Goal: Task Accomplishment & Management: Manage account settings

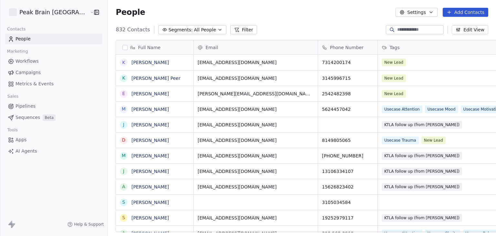
scroll to position [202, 403]
click at [427, 14] on button "Settings" at bounding box center [416, 12] width 42 height 9
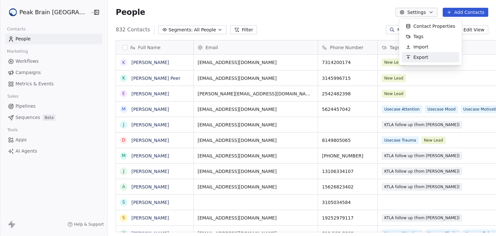
click at [423, 56] on span "Export" at bounding box center [420, 57] width 15 height 7
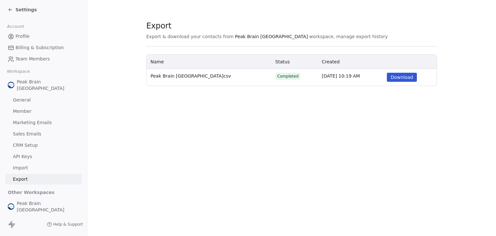
click at [406, 80] on button "Download" at bounding box center [402, 77] width 30 height 9
click at [317, 137] on div "Export Export & download your contacts from Peak Brain USA workspace, manage ex…" at bounding box center [291, 118] width 409 height 236
click at [34, 14] on div "Settings" at bounding box center [43, 9] width 87 height 19
click at [29, 9] on span "Settings" at bounding box center [25, 9] width 21 height 6
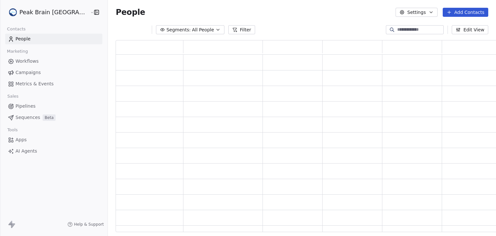
scroll to position [187, 388]
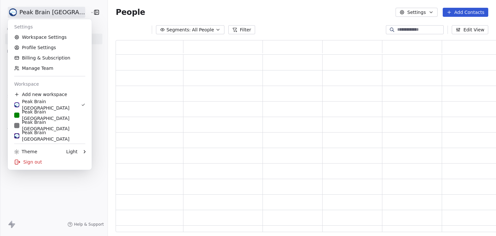
click at [30, 11] on html "Peak Brain USA Contacts People Marketing Workflows Campaigns Metrics & Events S…" at bounding box center [248, 118] width 496 height 236
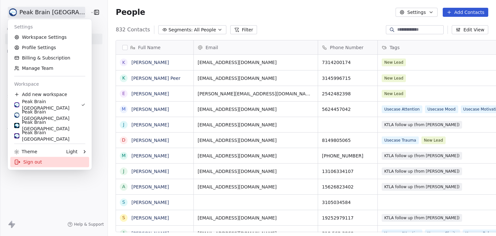
scroll to position [202, 403]
click at [76, 162] on div "Sign out" at bounding box center [49, 162] width 79 height 10
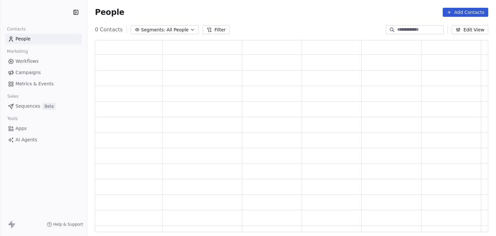
scroll to position [187, 388]
